Goal: Navigation & Orientation: Go to known website

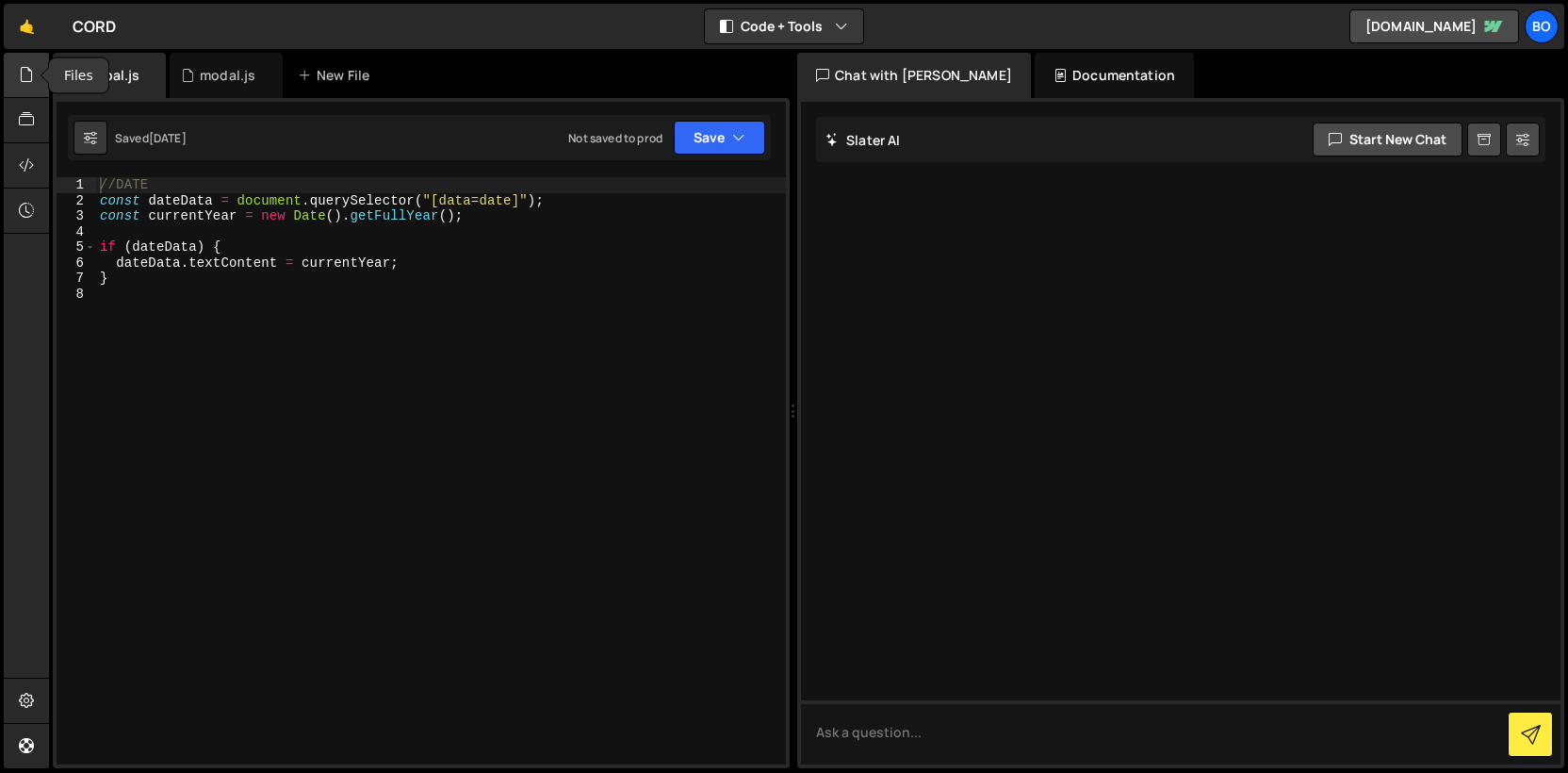
click at [30, 84] on icon at bounding box center [26, 74] width 15 height 21
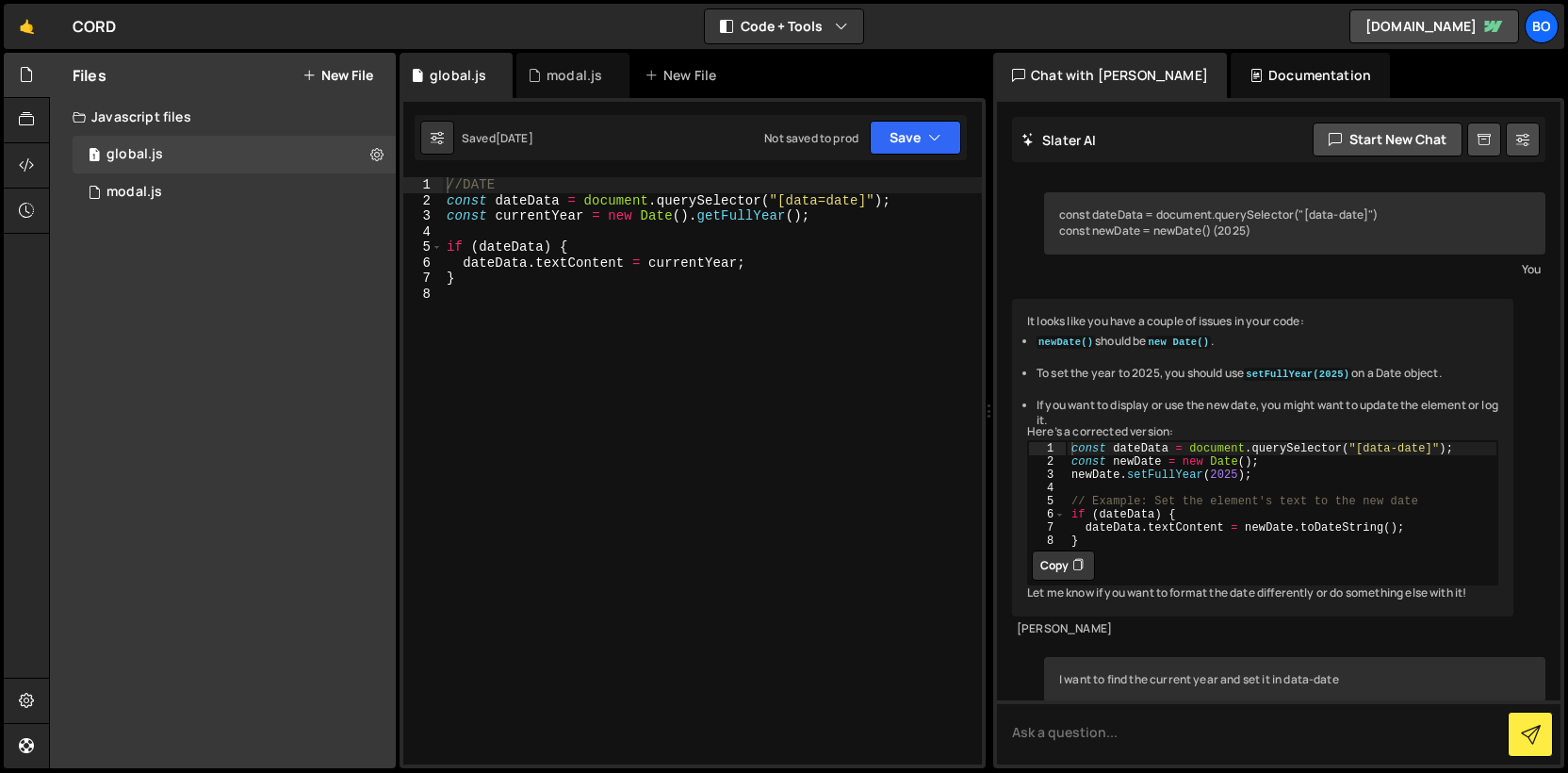
scroll to position [566, 0]
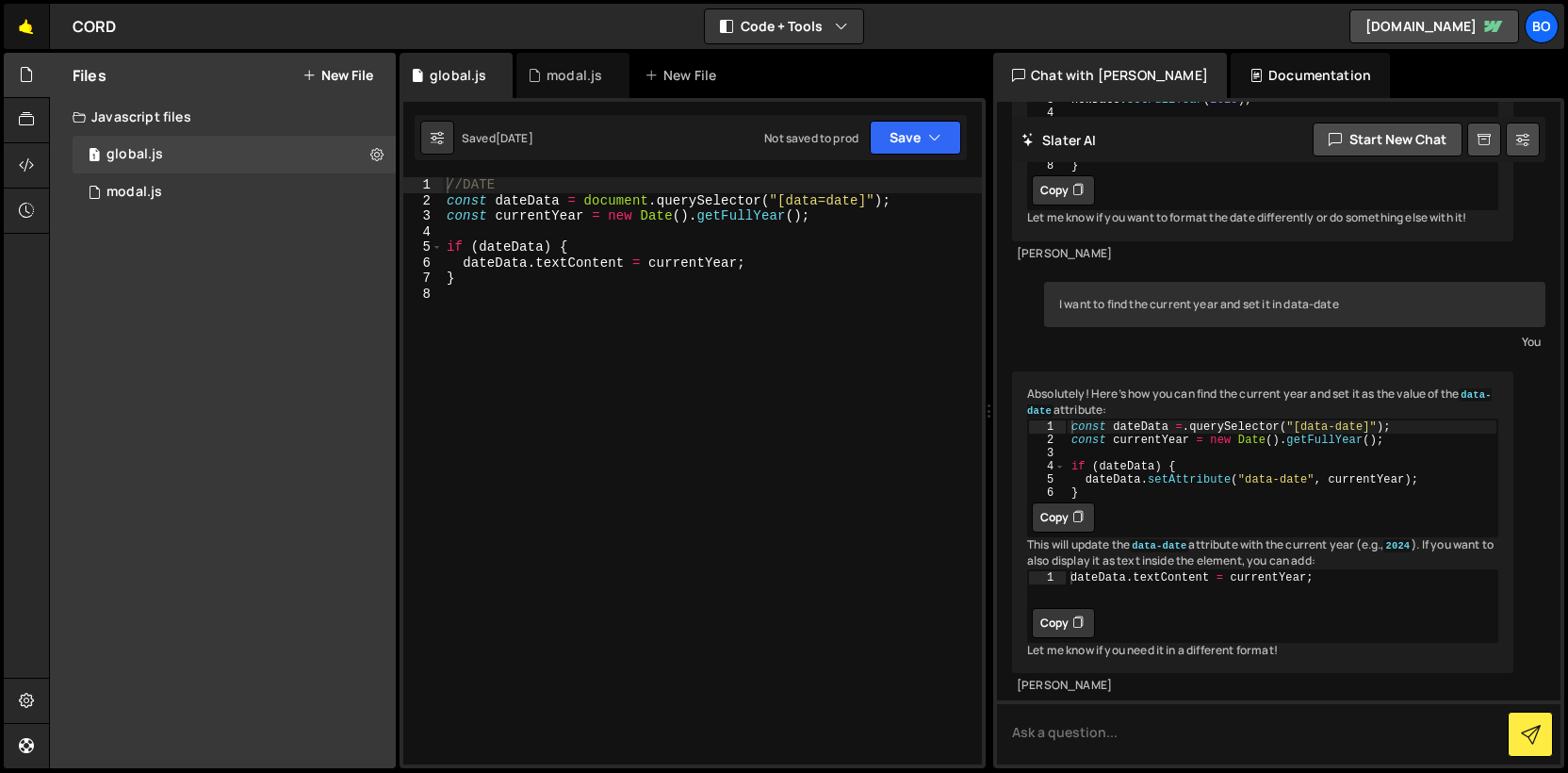
click at [38, 28] on link "🤙" at bounding box center [27, 26] width 46 height 45
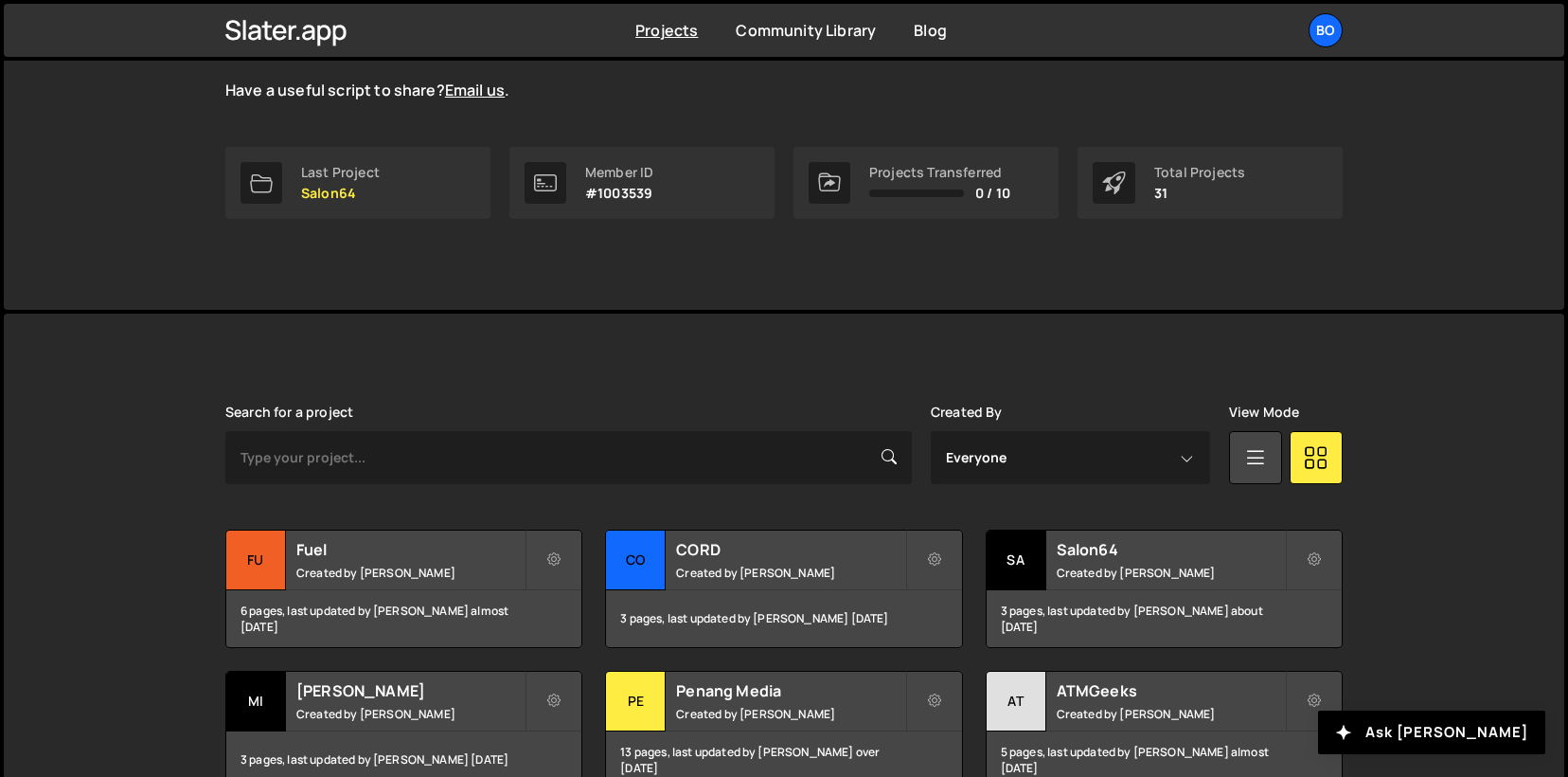
scroll to position [222, 0]
